Goal: Entertainment & Leisure: Consume media (video, audio)

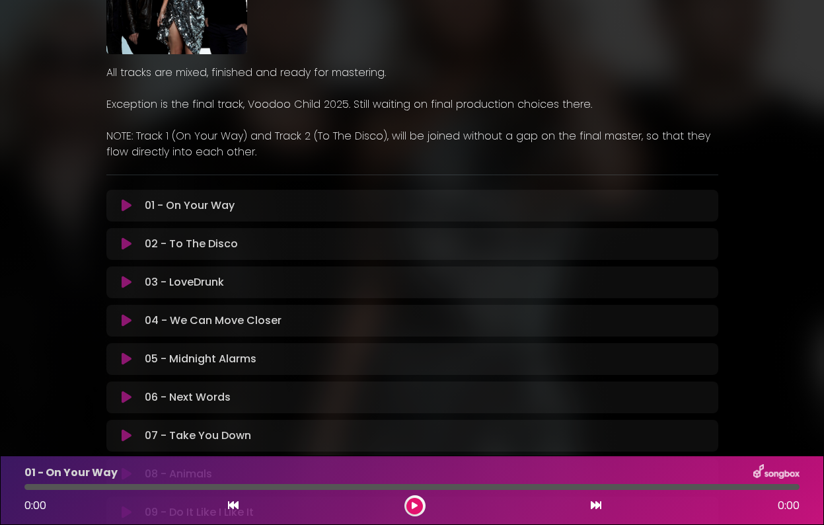
scroll to position [160, 0]
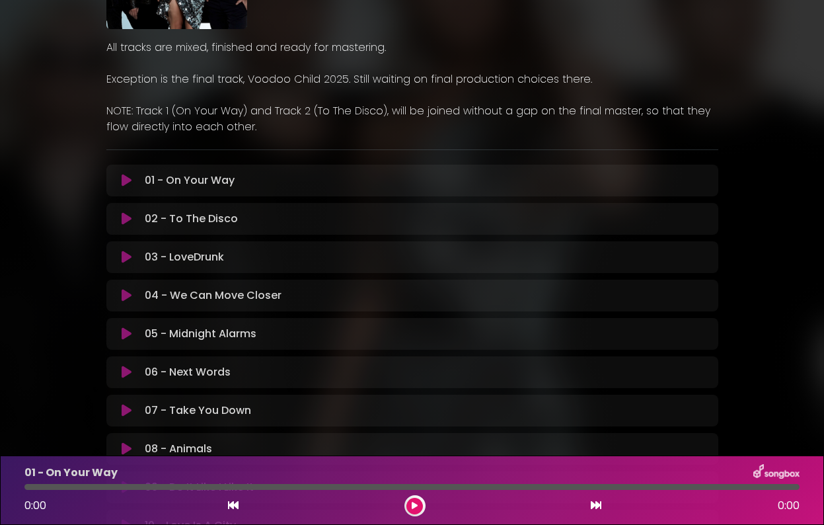
click at [129, 181] on icon at bounding box center [127, 180] width 10 height 13
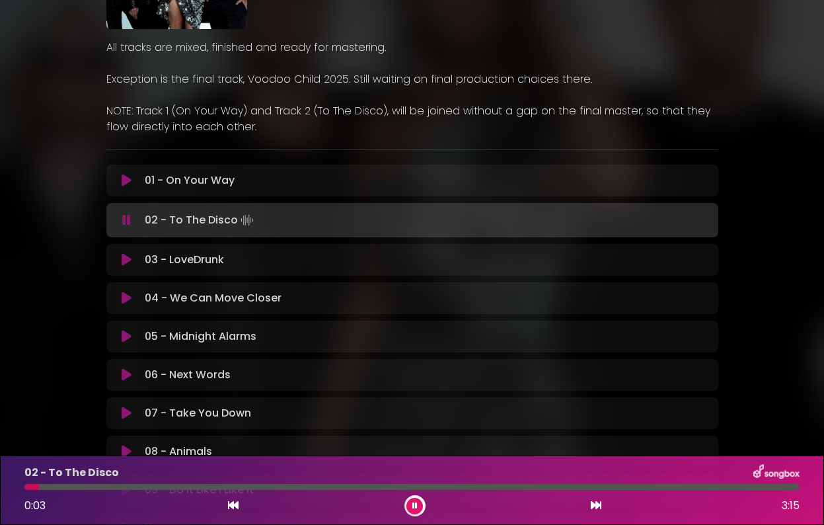
click at [63, 485] on div at bounding box center [411, 487] width 775 height 6
click at [92, 486] on div at bounding box center [411, 487] width 775 height 6
click at [110, 486] on div at bounding box center [411, 487] width 775 height 6
click at [135, 486] on div at bounding box center [411, 487] width 775 height 6
click at [159, 486] on div at bounding box center [411, 487] width 775 height 6
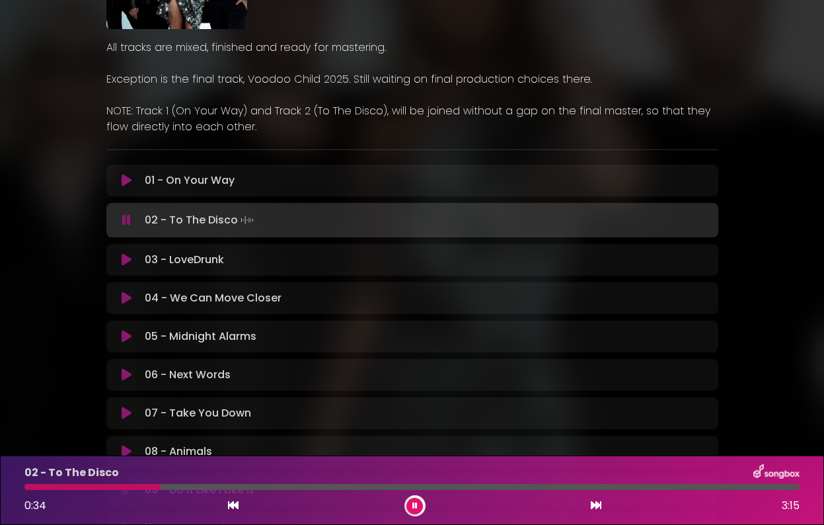
click at [180, 486] on div at bounding box center [411, 487] width 775 height 6
click at [200, 487] on div at bounding box center [411, 487] width 775 height 6
click at [127, 264] on icon at bounding box center [127, 259] width 10 height 13
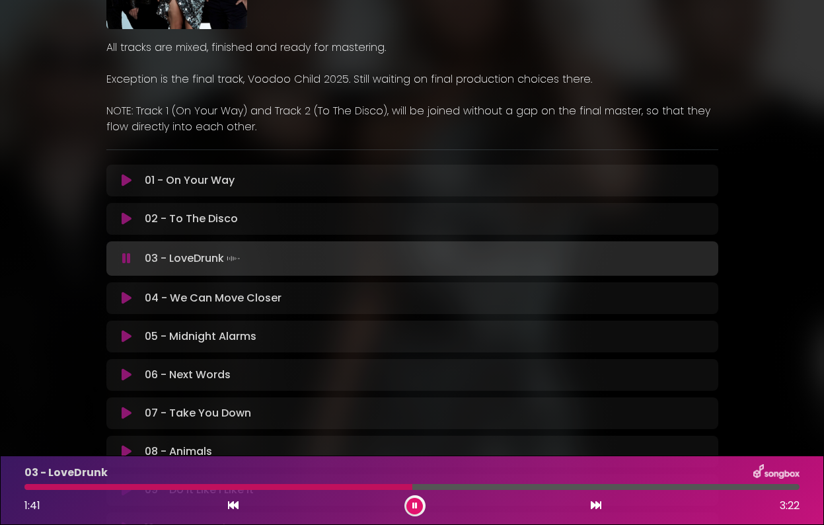
click at [124, 301] on icon at bounding box center [127, 297] width 10 height 13
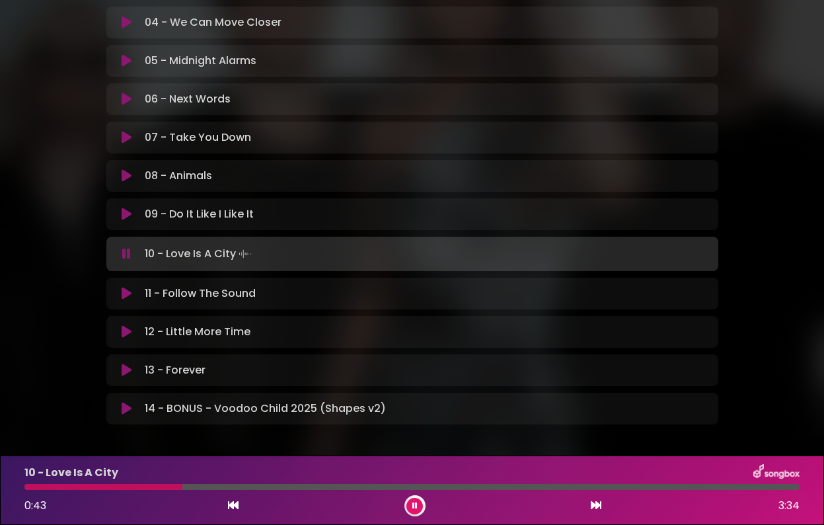
scroll to position [428, 0]
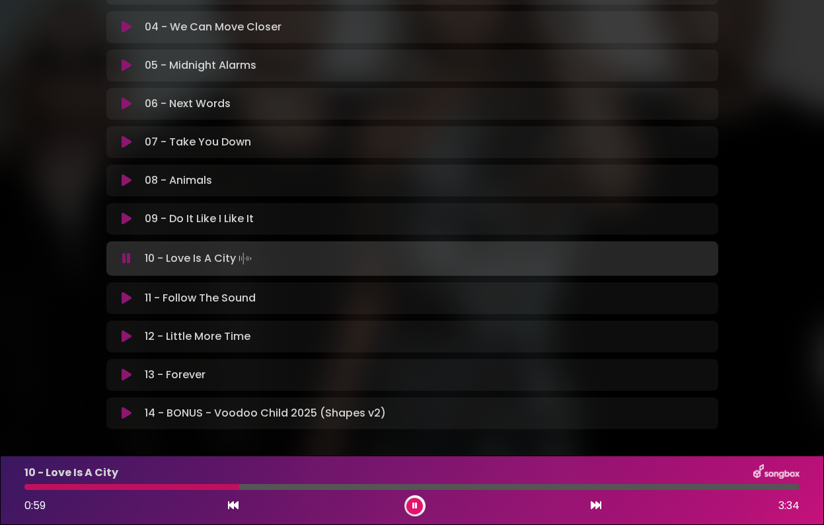
click at [127, 221] on icon at bounding box center [127, 218] width 10 height 13
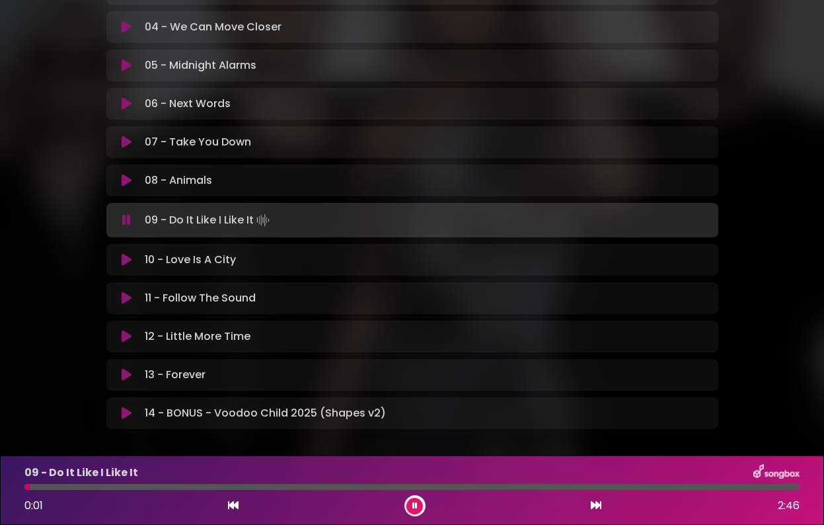
click at [91, 490] on div "09 - Do It Like I Like It 0:01 2:46" at bounding box center [412, 490] width 791 height 52
click at [92, 488] on div at bounding box center [411, 487] width 775 height 6
click at [131, 488] on div at bounding box center [411, 487] width 775 height 6
click at [154, 486] on div at bounding box center [411, 487] width 775 height 6
click at [179, 488] on div at bounding box center [411, 487] width 775 height 6
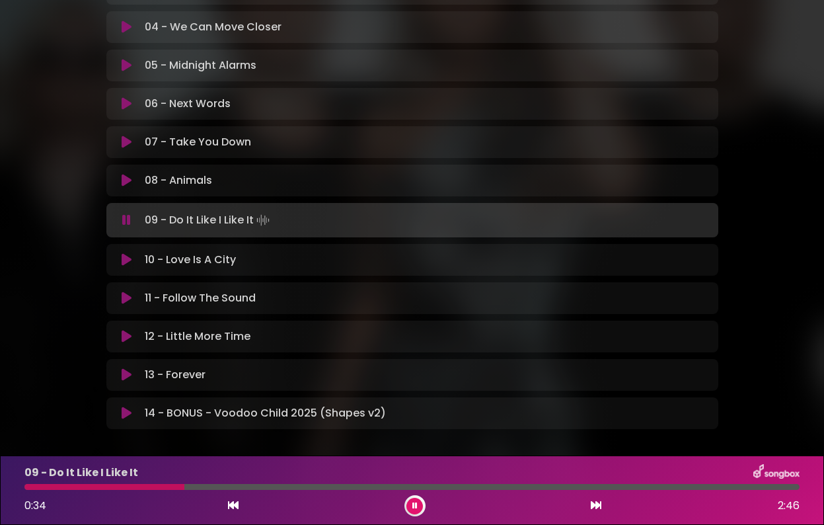
click at [204, 488] on div at bounding box center [411, 487] width 775 height 6
click at [252, 487] on div at bounding box center [411, 487] width 775 height 6
click at [284, 488] on div at bounding box center [411, 487] width 775 height 6
click at [127, 261] on icon at bounding box center [127, 259] width 10 height 13
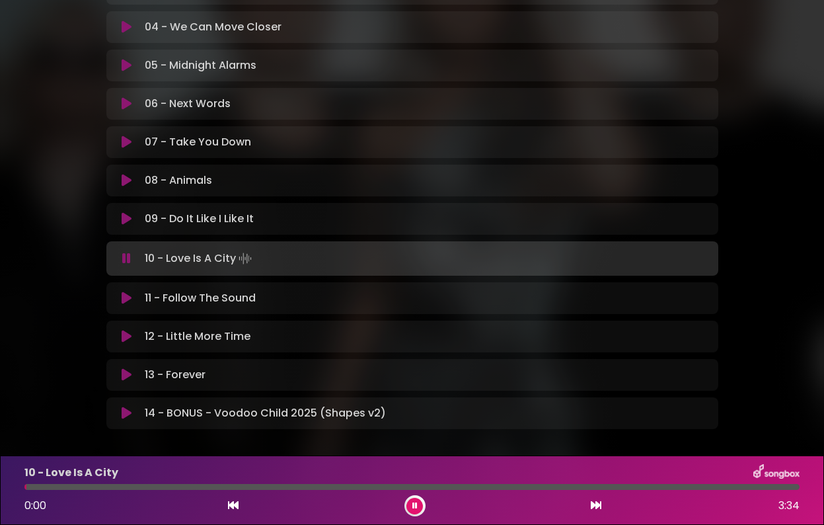
click at [129, 182] on icon at bounding box center [127, 180] width 10 height 13
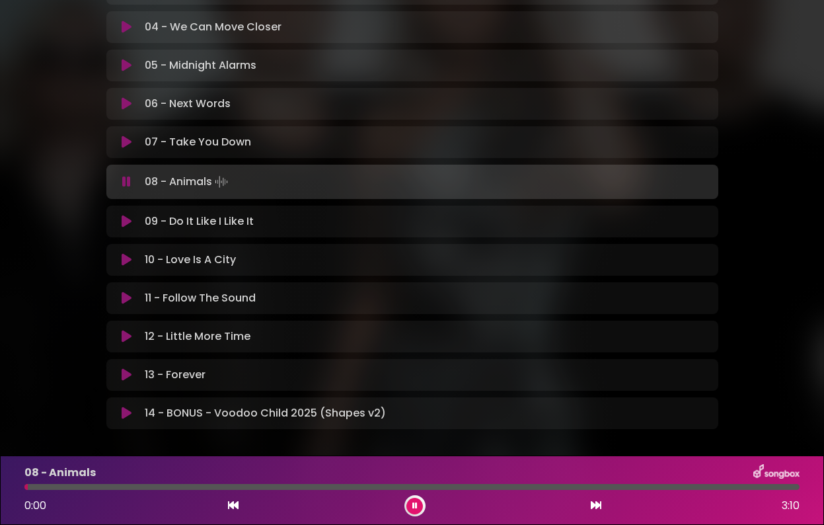
click at [182, 486] on div at bounding box center [411, 487] width 775 height 6
click at [238, 487] on div at bounding box center [411, 487] width 775 height 6
click at [277, 487] on div at bounding box center [411, 487] width 775 height 6
click at [306, 490] on div "08 - Animals 1:03 3:10" at bounding box center [412, 490] width 791 height 52
click at [320, 490] on div "08 - Animals 1:04 3:10" at bounding box center [412, 490] width 791 height 52
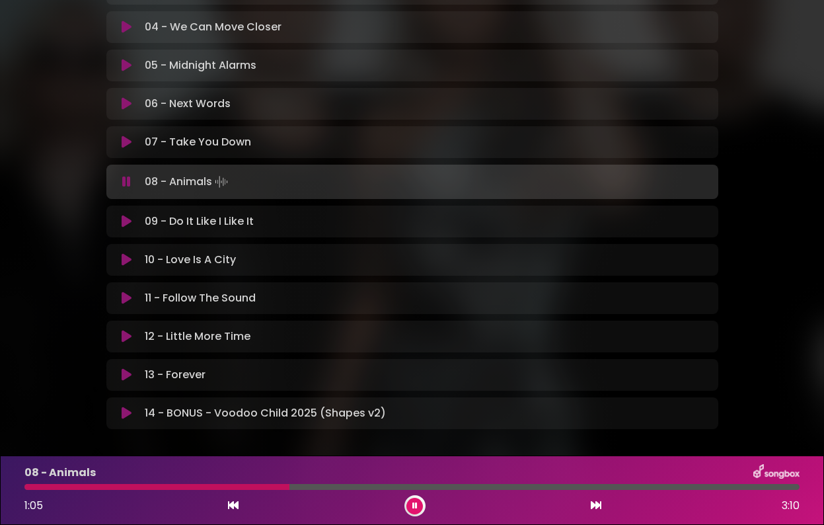
click at [349, 486] on div at bounding box center [411, 487] width 775 height 6
click at [126, 261] on icon at bounding box center [127, 259] width 10 height 13
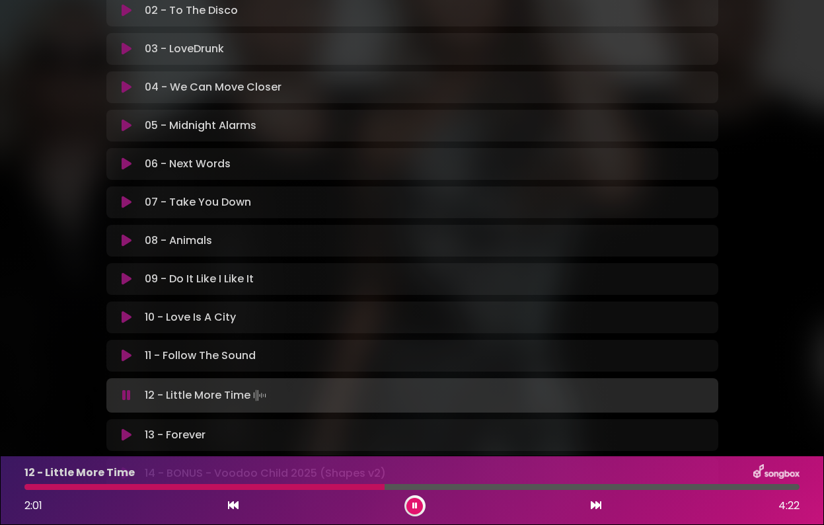
scroll to position [367, 0]
click at [126, 433] on icon at bounding box center [127, 435] width 10 height 13
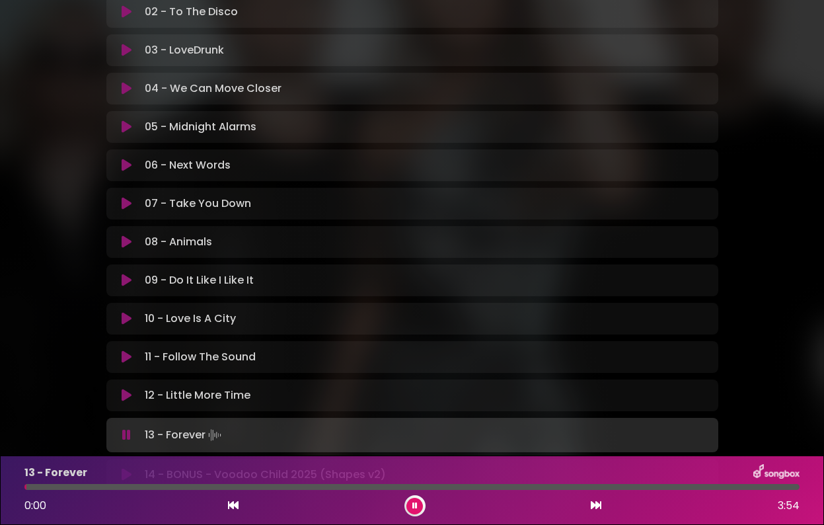
click at [126, 129] on icon at bounding box center [127, 126] width 10 height 13
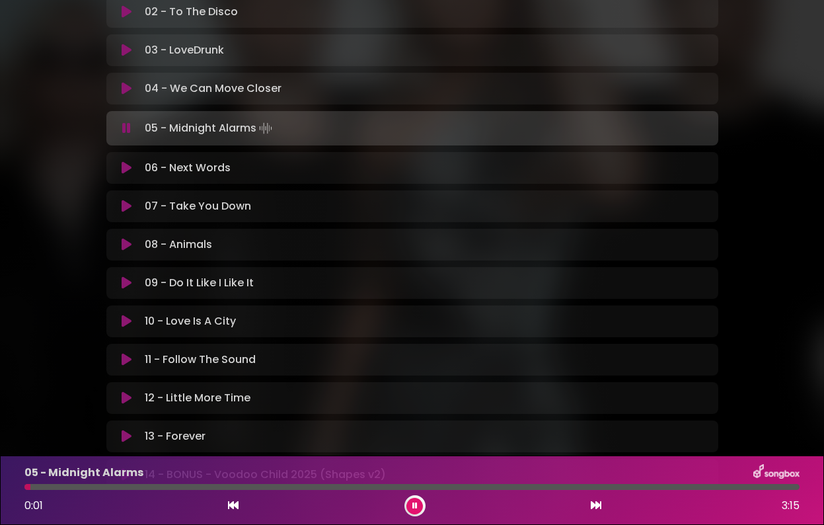
click at [98, 487] on div at bounding box center [411, 487] width 775 height 6
click at [133, 487] on div at bounding box center [411, 487] width 775 height 6
click at [153, 487] on div at bounding box center [411, 487] width 775 height 6
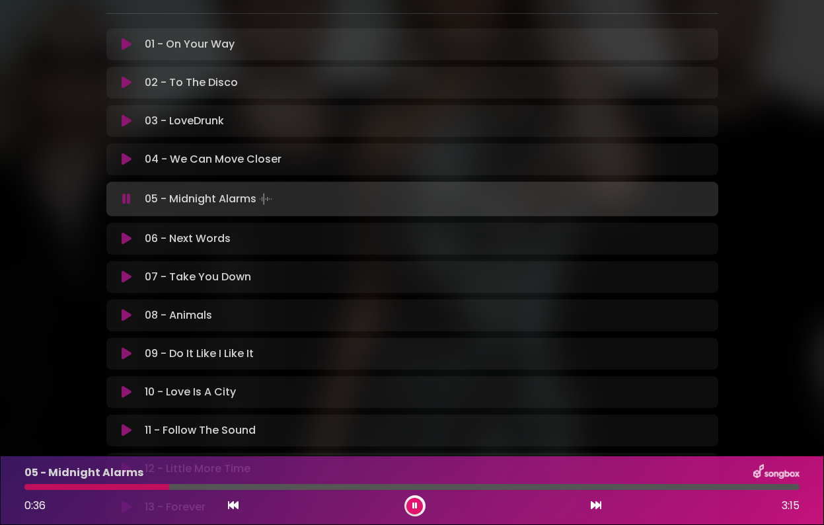
scroll to position [297, 0]
click at [128, 277] on icon at bounding box center [127, 276] width 10 height 13
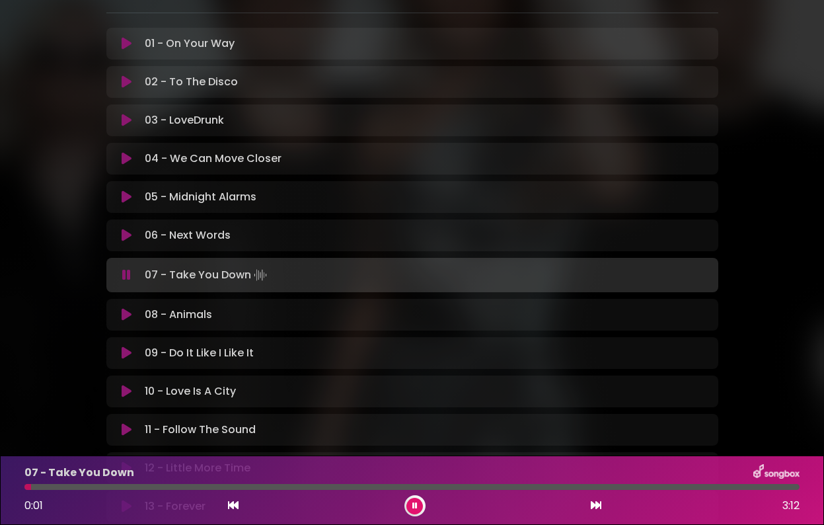
click at [153, 488] on div at bounding box center [411, 487] width 775 height 6
click at [190, 489] on div at bounding box center [411, 487] width 775 height 6
click at [215, 488] on div at bounding box center [411, 487] width 775 height 6
click at [240, 492] on div "07 - Take You Down 0:49 3:12" at bounding box center [412, 490] width 791 height 52
click at [268, 493] on div "07 - Take You Down 0:50 3:12" at bounding box center [412, 490] width 791 height 52
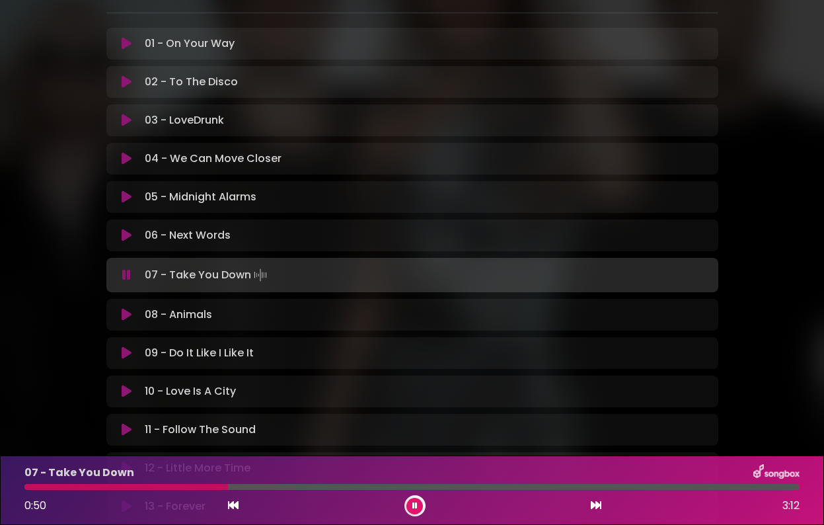
click at [276, 484] on div at bounding box center [411, 487] width 775 height 6
click at [319, 488] on div at bounding box center [411, 487] width 775 height 6
click at [347, 486] on div at bounding box center [411, 487] width 775 height 6
click at [377, 492] on div "07 - Take You Down 1:20 3:12" at bounding box center [412, 490] width 791 height 52
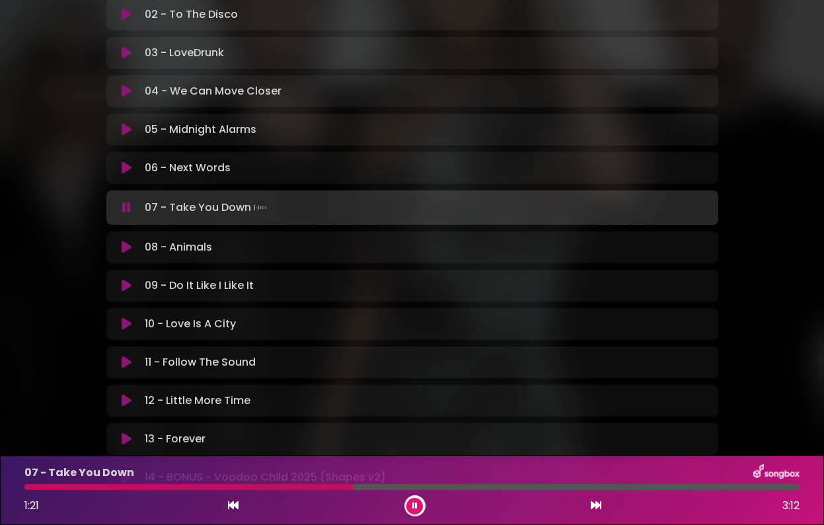
scroll to position [365, 0]
click at [127, 361] on icon at bounding box center [127, 360] width 10 height 13
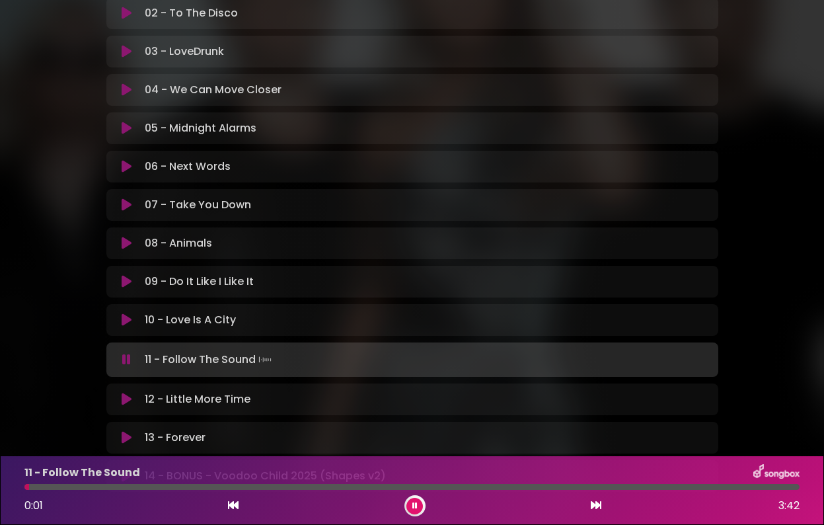
click at [186, 481] on div "11 - Follow The Sound 0:01 3:42" at bounding box center [412, 490] width 791 height 52
click at [181, 485] on div at bounding box center [411, 487] width 775 height 6
click at [225, 489] on div at bounding box center [411, 487] width 775 height 6
click at [263, 487] on div at bounding box center [411, 487] width 775 height 6
click at [292, 490] on div "11 - Follow The Sound 1:09 3:42" at bounding box center [412, 490] width 791 height 52
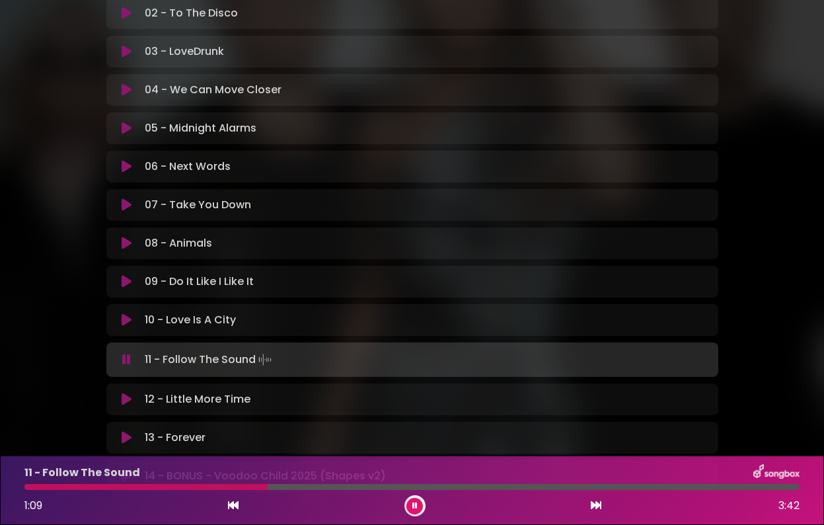
click at [297, 484] on div at bounding box center [411, 487] width 775 height 6
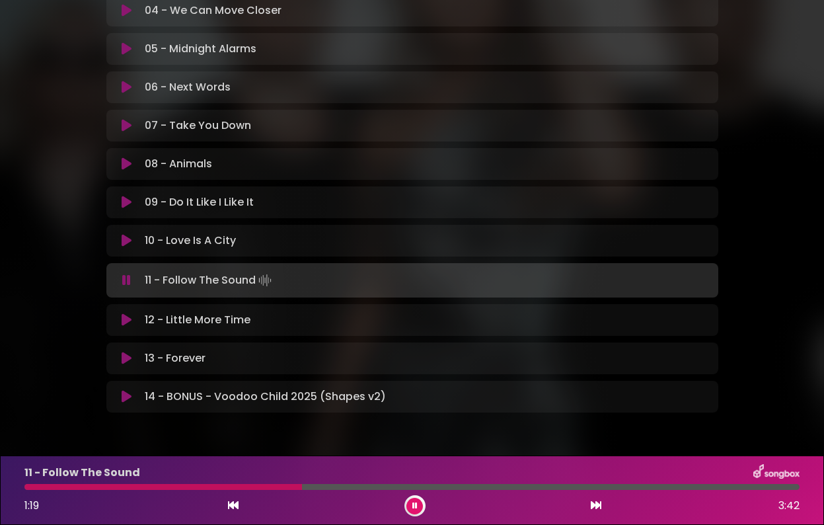
scroll to position [484, 0]
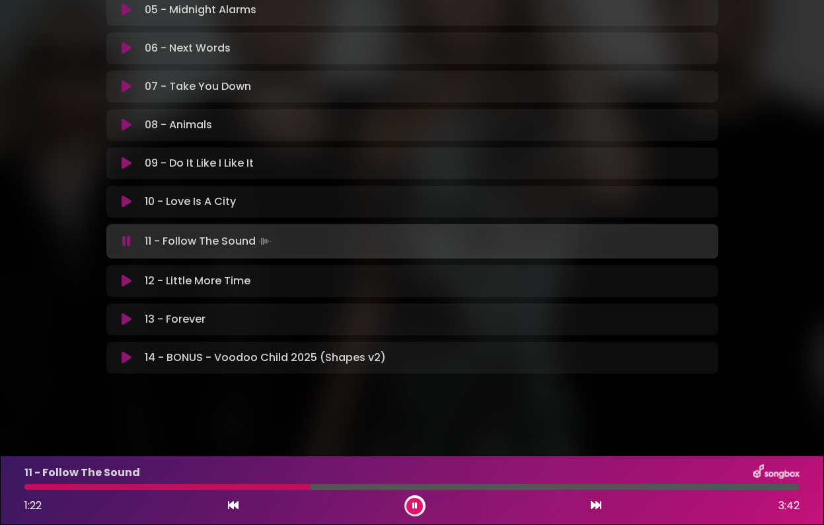
click at [125, 319] on icon at bounding box center [127, 318] width 10 height 13
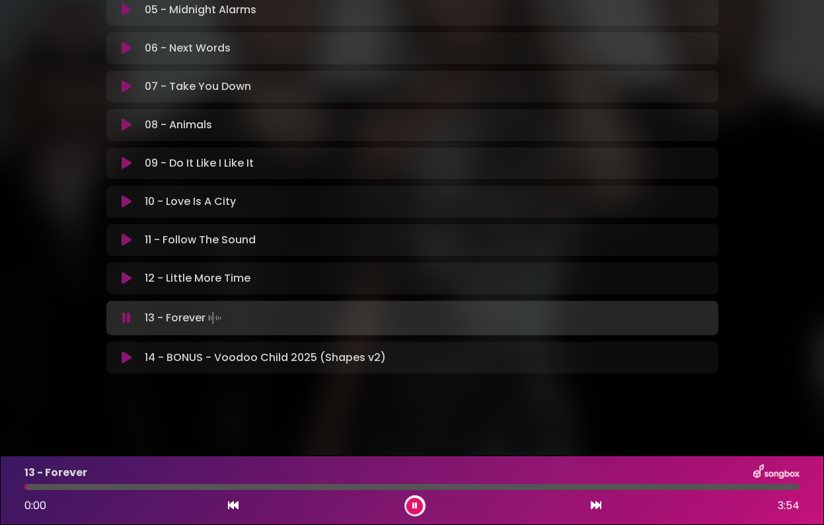
click at [174, 490] on div "13 - Forever 0:00 3:54" at bounding box center [412, 490] width 791 height 52
click at [178, 487] on div at bounding box center [411, 487] width 775 height 6
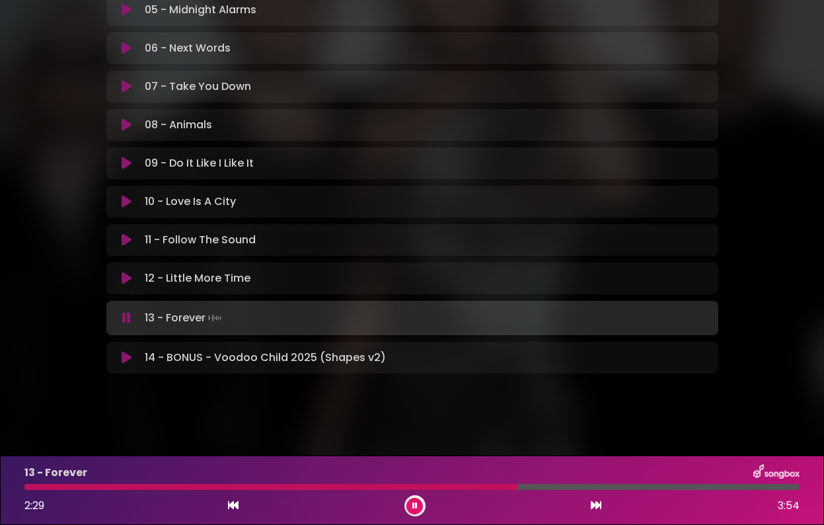
click at [87, 486] on div at bounding box center [270, 487] width 493 height 6
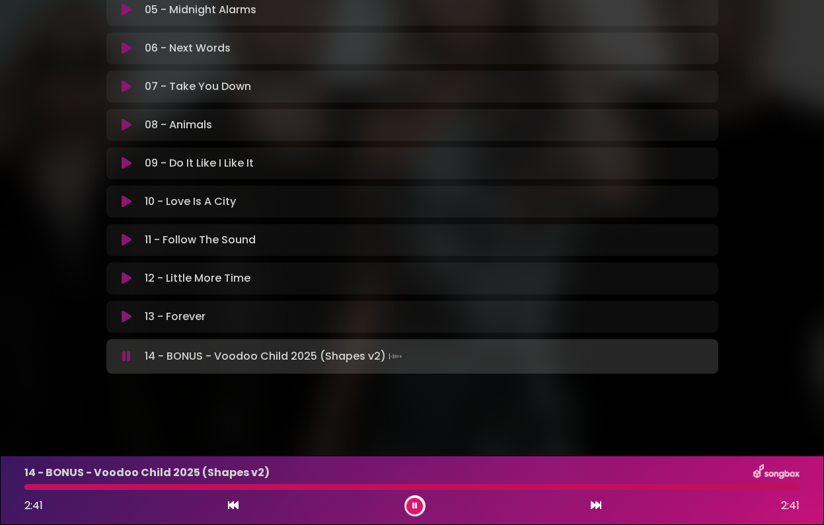
scroll to position [483, 0]
